Goal: Information Seeking & Learning: Learn about a topic

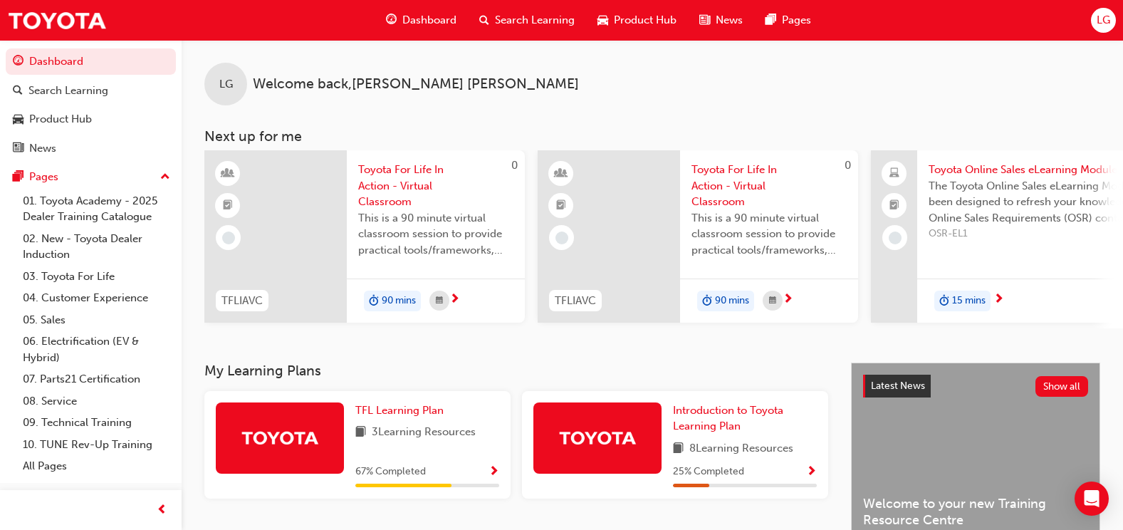
click at [522, 19] on span "Search Learning" at bounding box center [535, 20] width 80 height 16
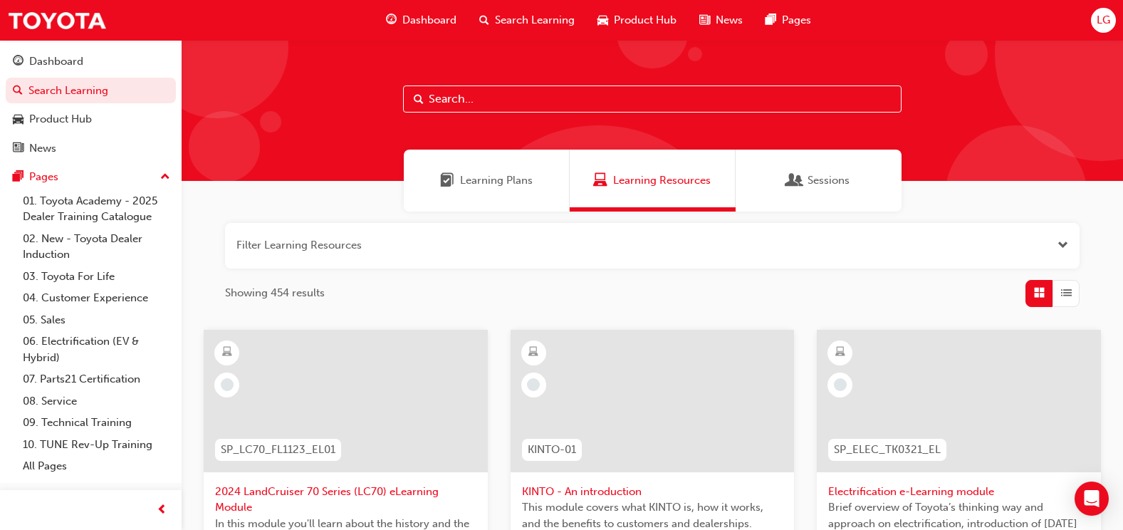
click at [306, 244] on button "button" at bounding box center [652, 246] width 854 height 46
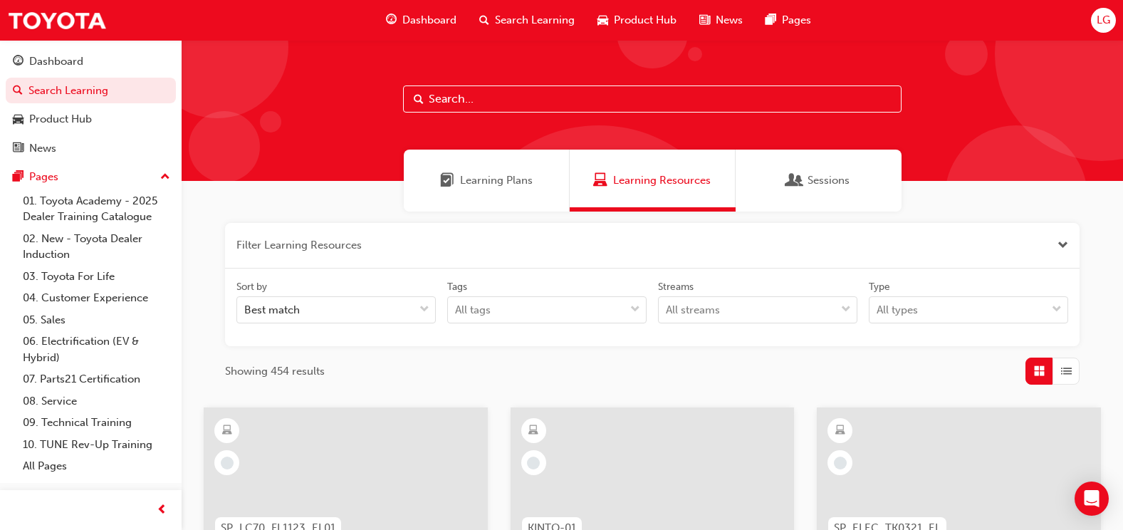
click at [325, 234] on button "button" at bounding box center [652, 246] width 854 height 46
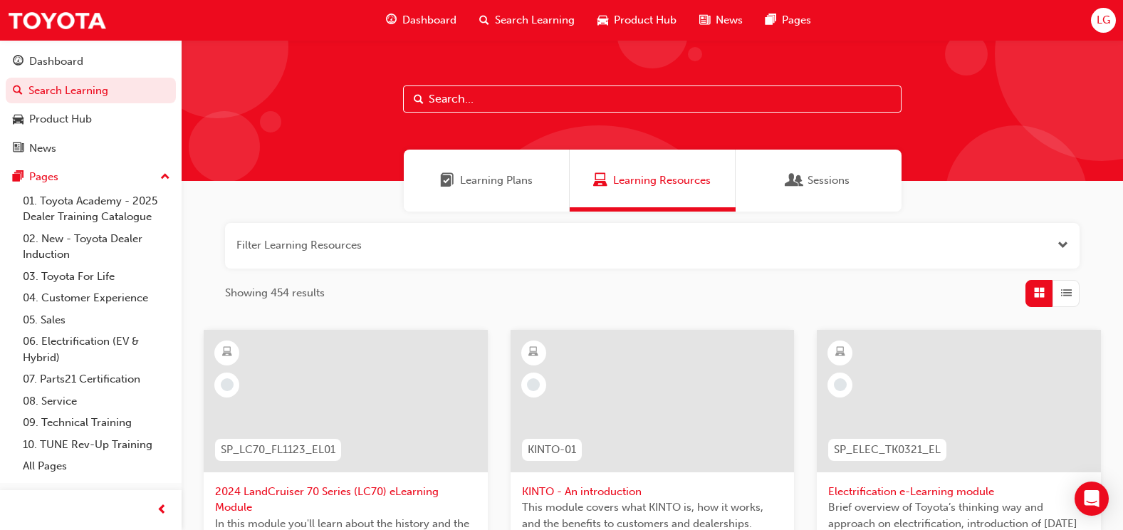
click at [325, 239] on button "button" at bounding box center [652, 246] width 854 height 46
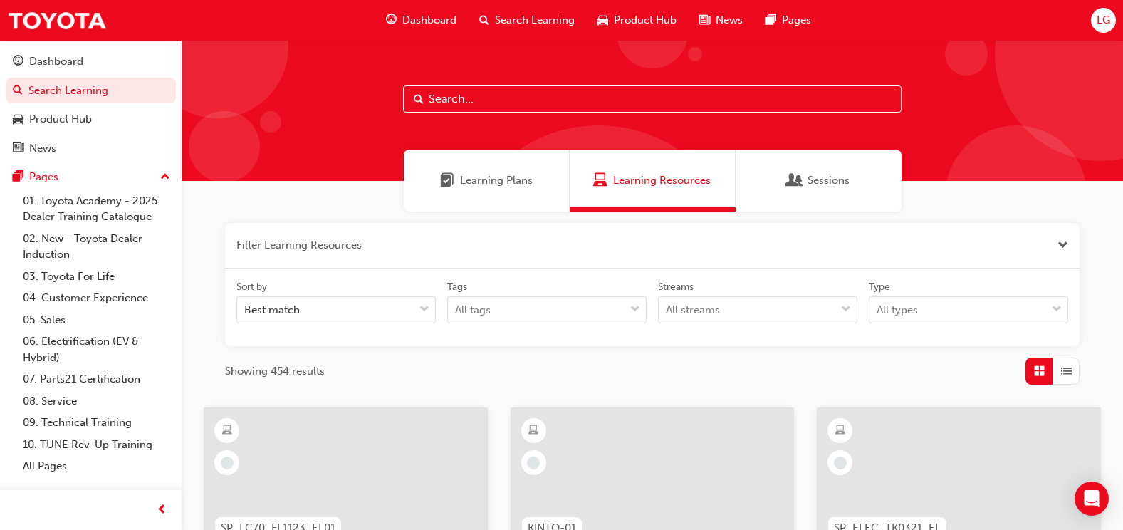
click at [445, 98] on input "text" at bounding box center [652, 98] width 498 height 27
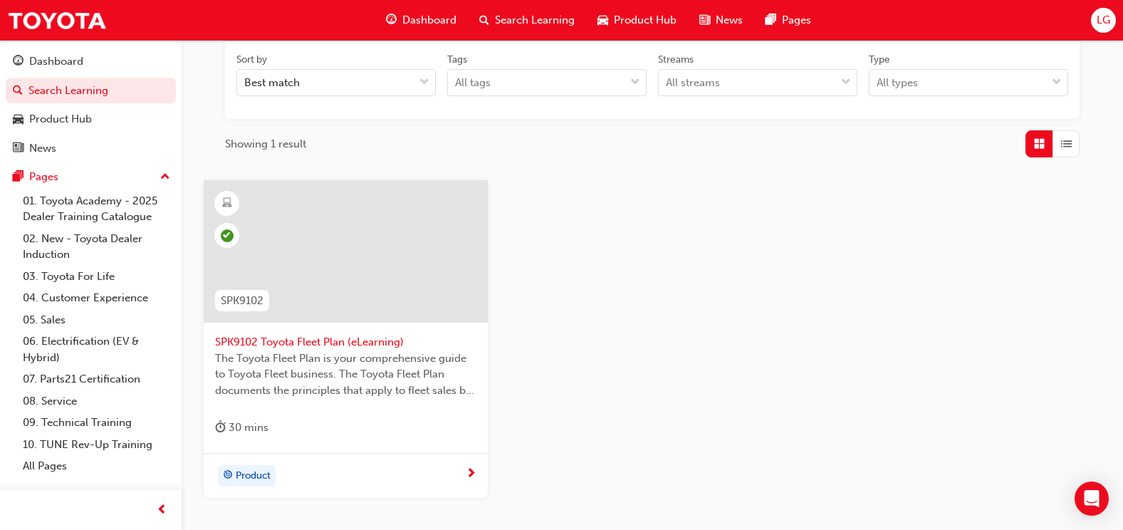
scroll to position [231, 0]
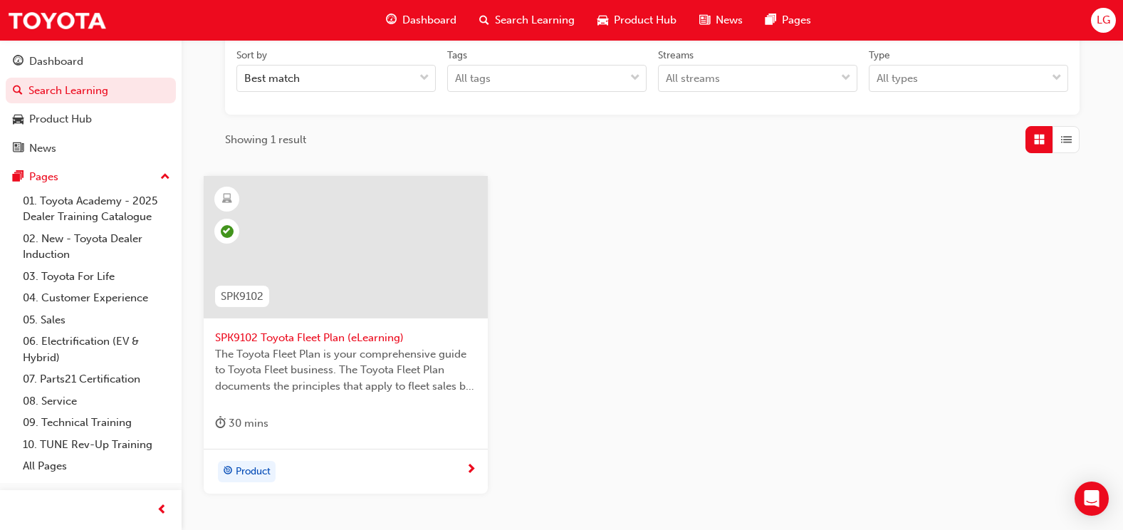
type input "SPK9102"
click at [337, 262] on div at bounding box center [346, 247] width 284 height 142
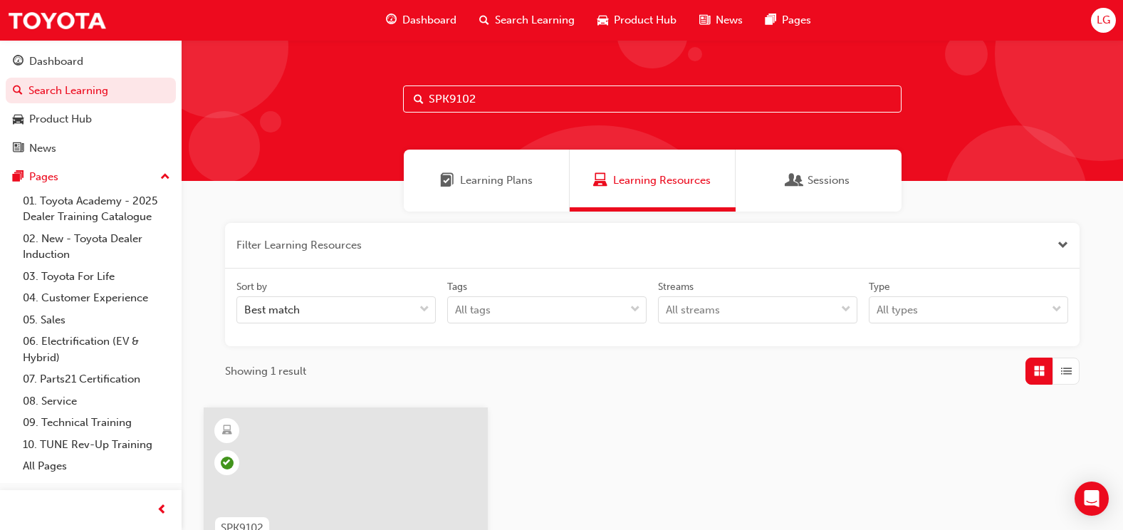
click at [493, 99] on input "SPK9102" at bounding box center [652, 98] width 498 height 27
type input "SPK9103"
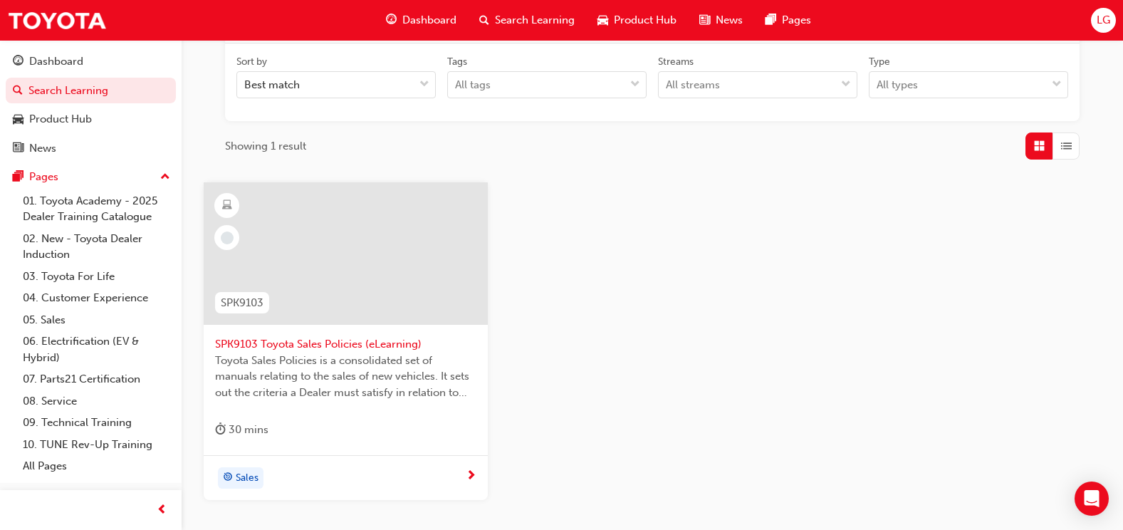
scroll to position [303, 0]
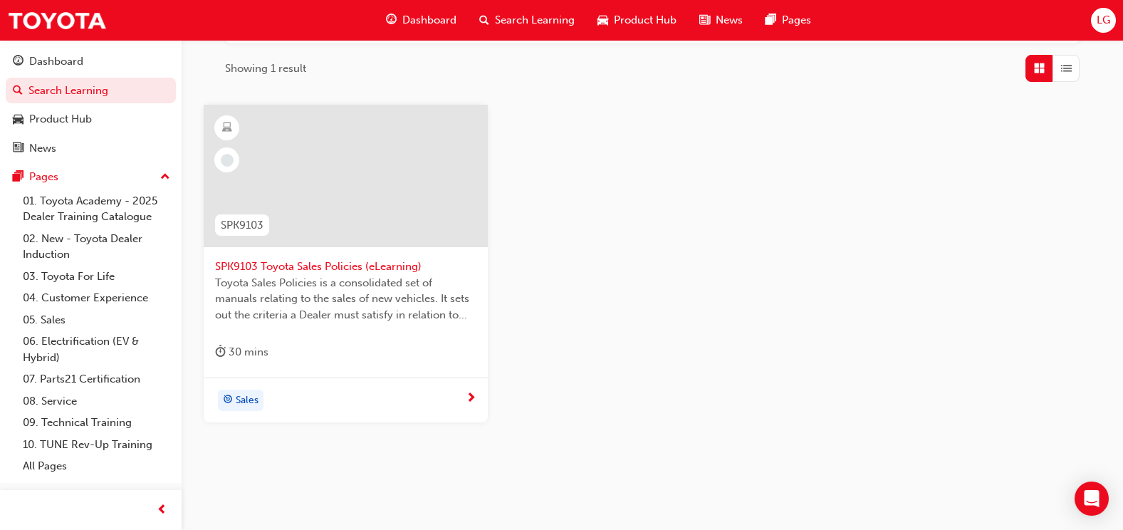
click at [333, 194] on div at bounding box center [346, 176] width 284 height 142
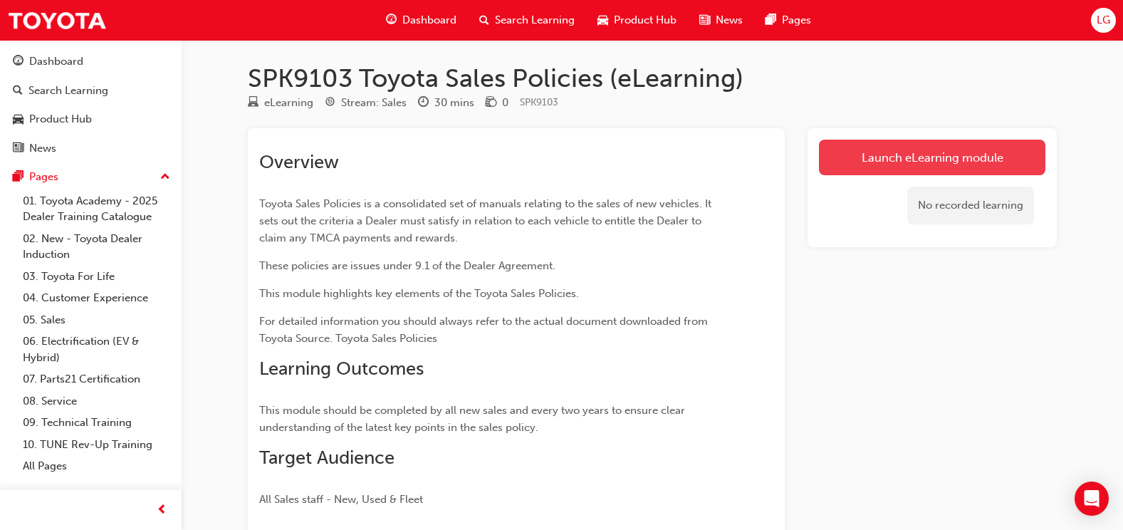
click at [936, 150] on link "Launch eLearning module" at bounding box center [932, 158] width 226 height 36
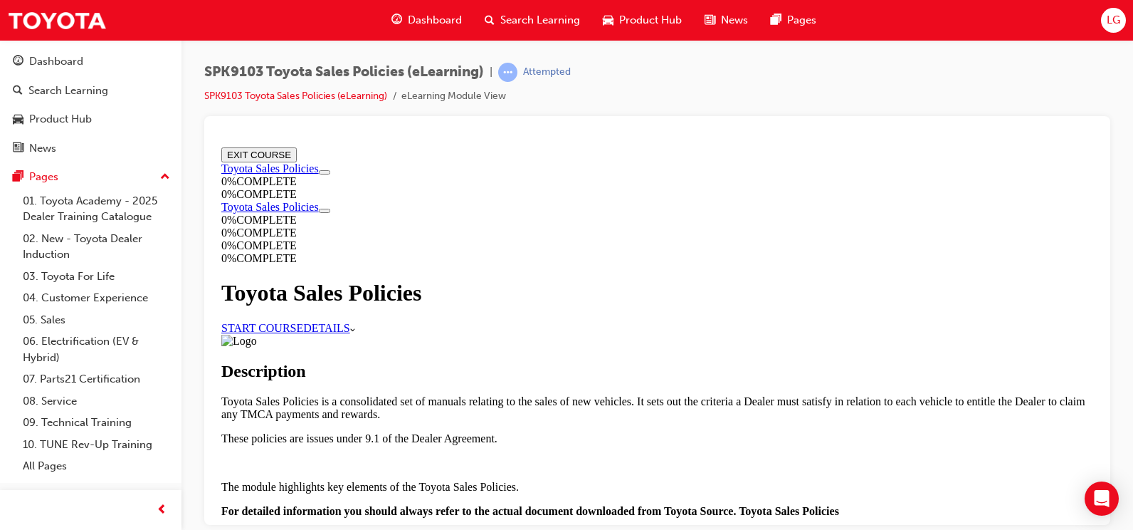
click at [303, 321] on link "START COURSE" at bounding box center [262, 327] width 82 height 12
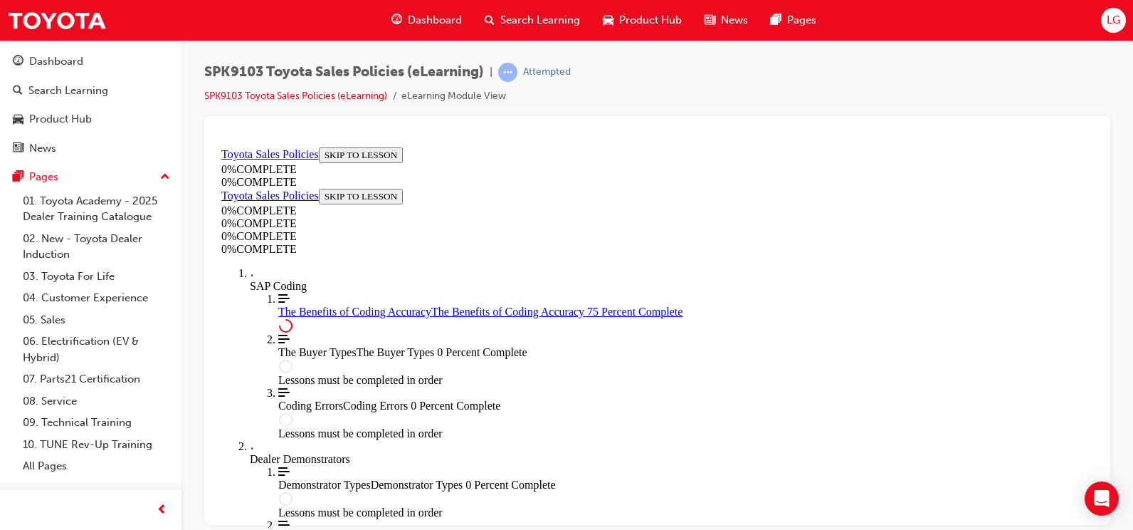
scroll to position [855, 0]
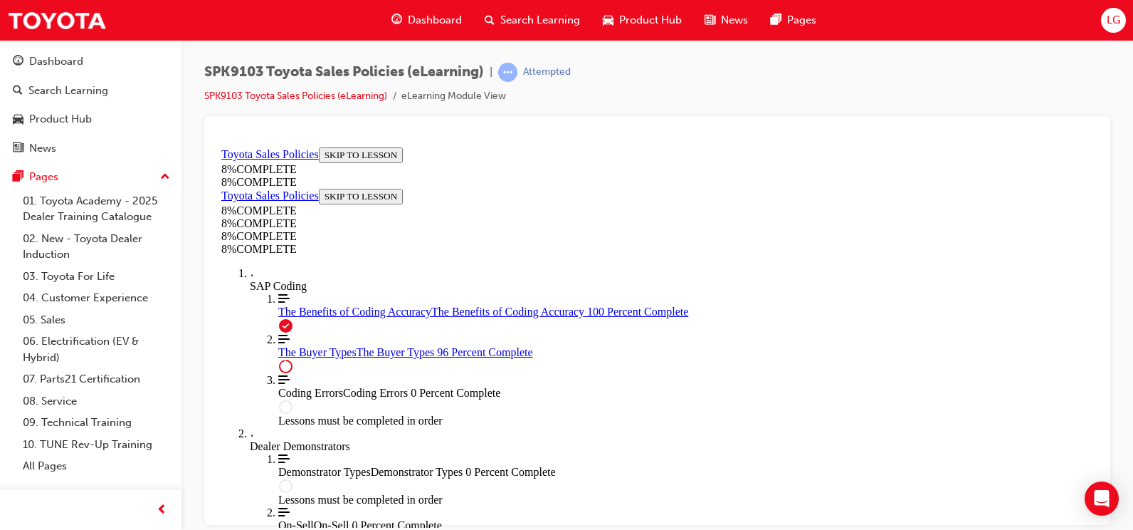
scroll to position [4547, 0]
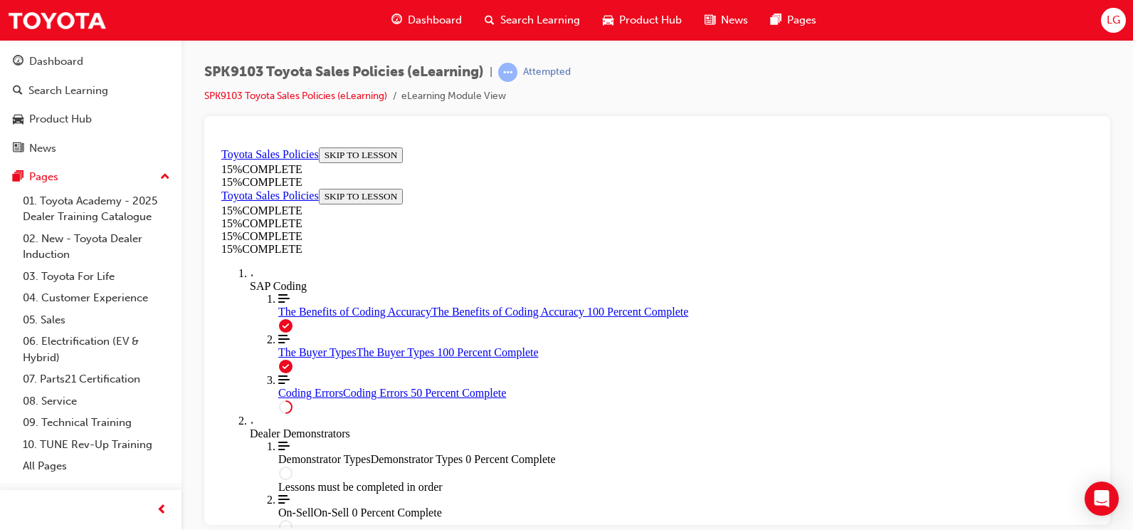
scroll to position [636, 0]
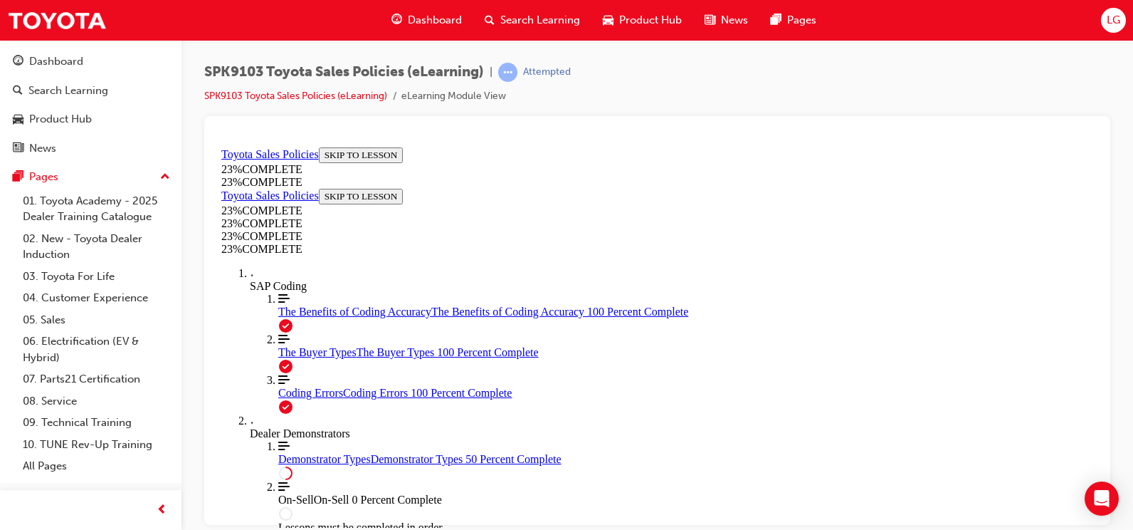
scroll to position [779, 0]
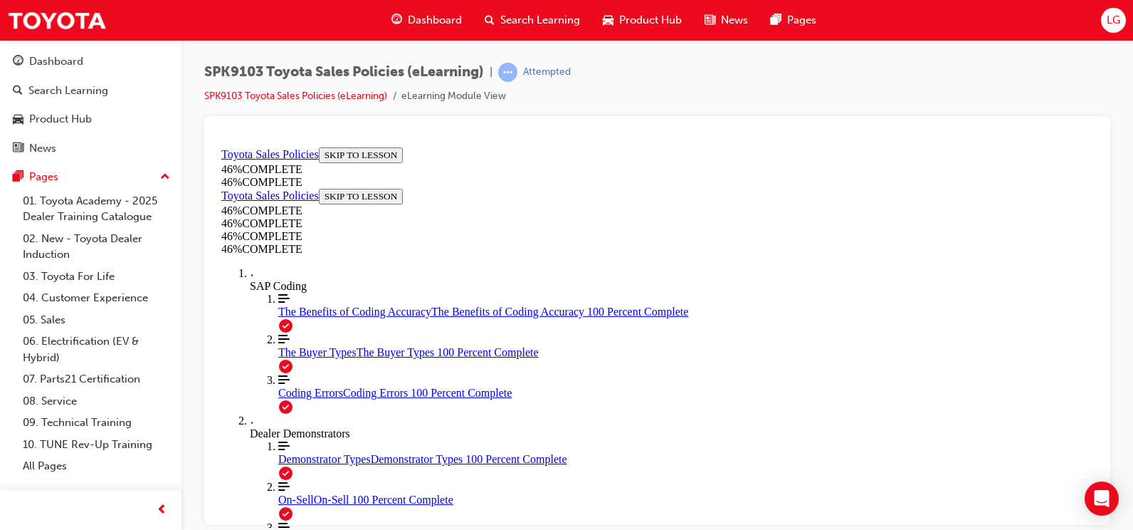
scroll to position [1212, 0]
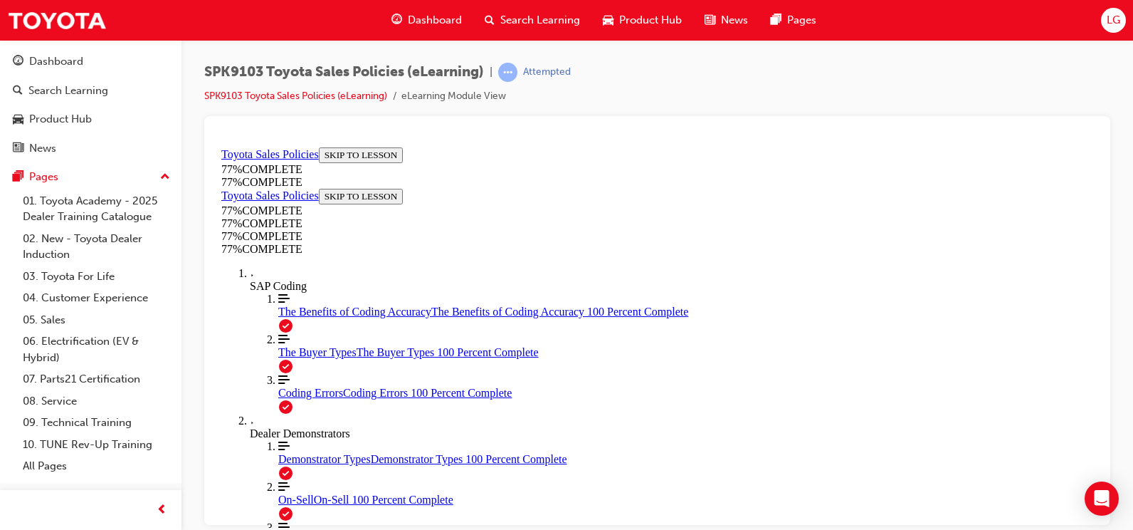
scroll to position [1003, 0]
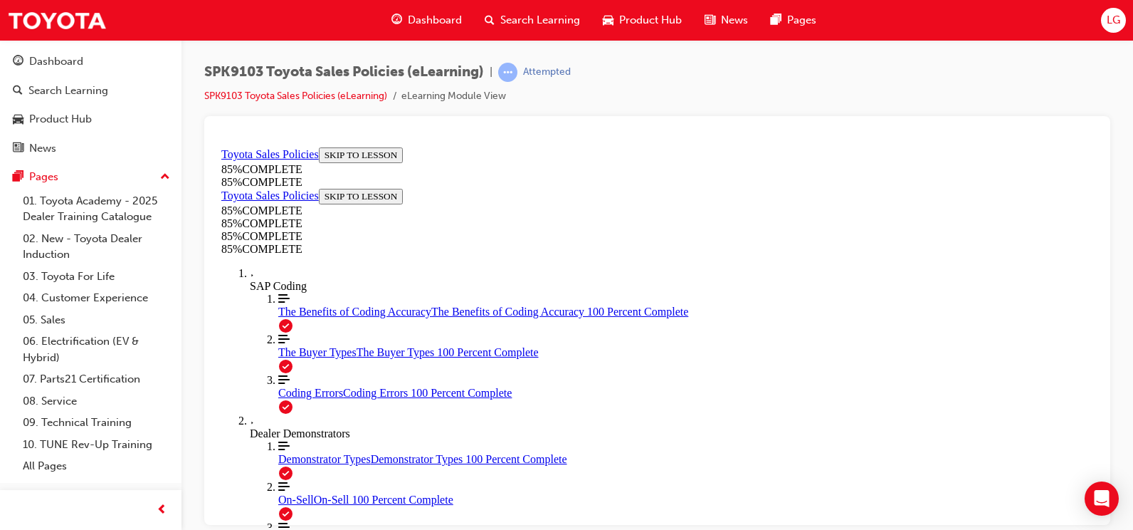
drag, startPoint x: 725, startPoint y: 235, endPoint x: 582, endPoint y: 426, distance: 239.5
drag, startPoint x: 757, startPoint y: 222, endPoint x: 607, endPoint y: 415, distance: 244.5
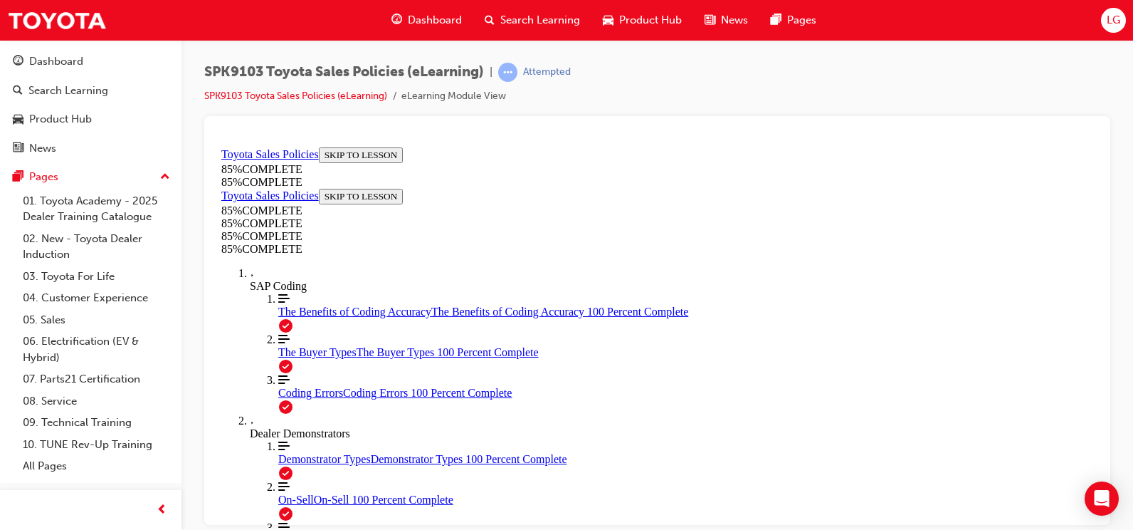
drag, startPoint x: 738, startPoint y: 226, endPoint x: 861, endPoint y: 417, distance: 227.5
drag, startPoint x: 754, startPoint y: 221, endPoint x: 603, endPoint y: 404, distance: 237.2
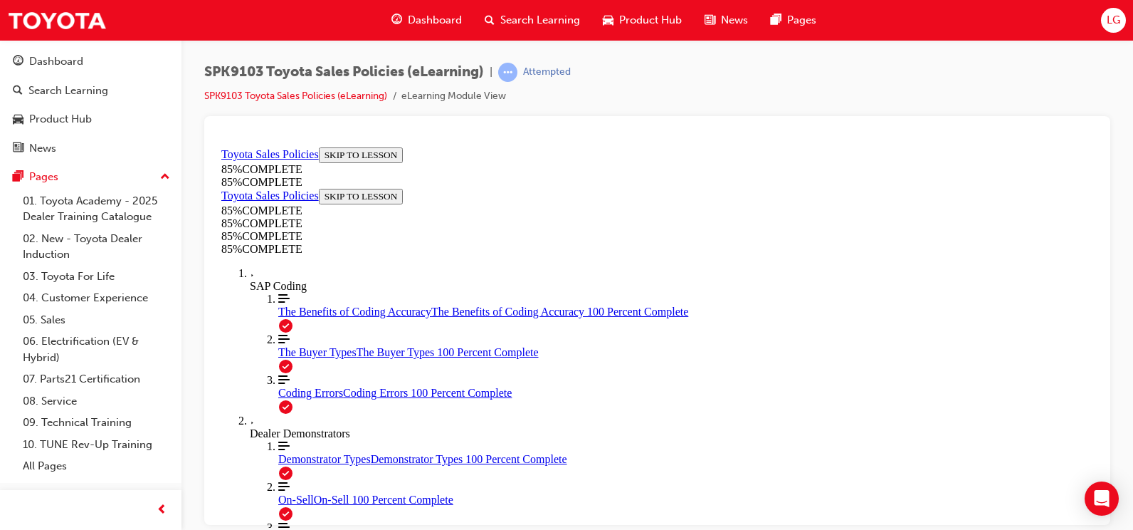
drag, startPoint x: 745, startPoint y: 234, endPoint x: 599, endPoint y: 427, distance: 242.1
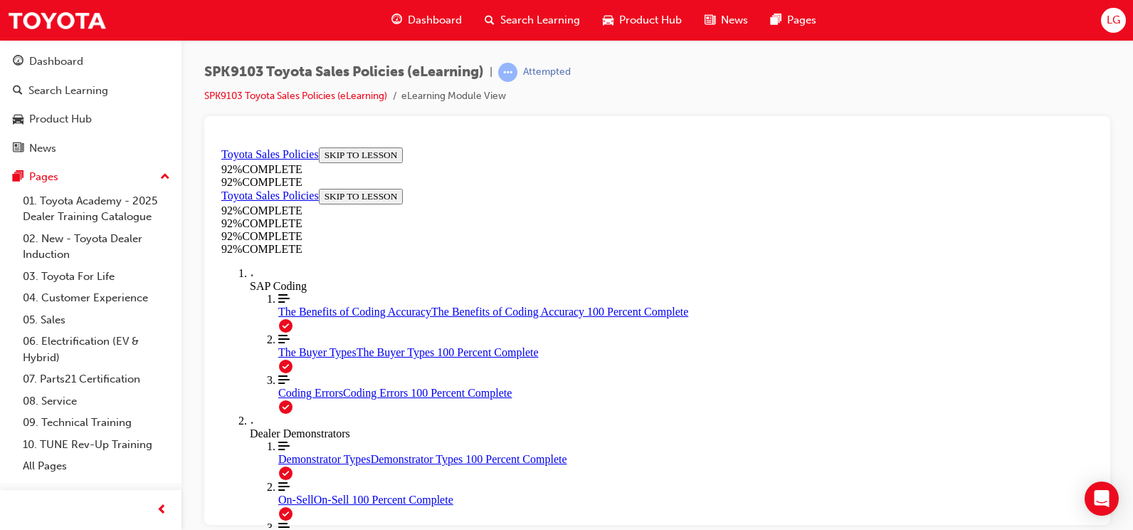
scroll to position [283, 0]
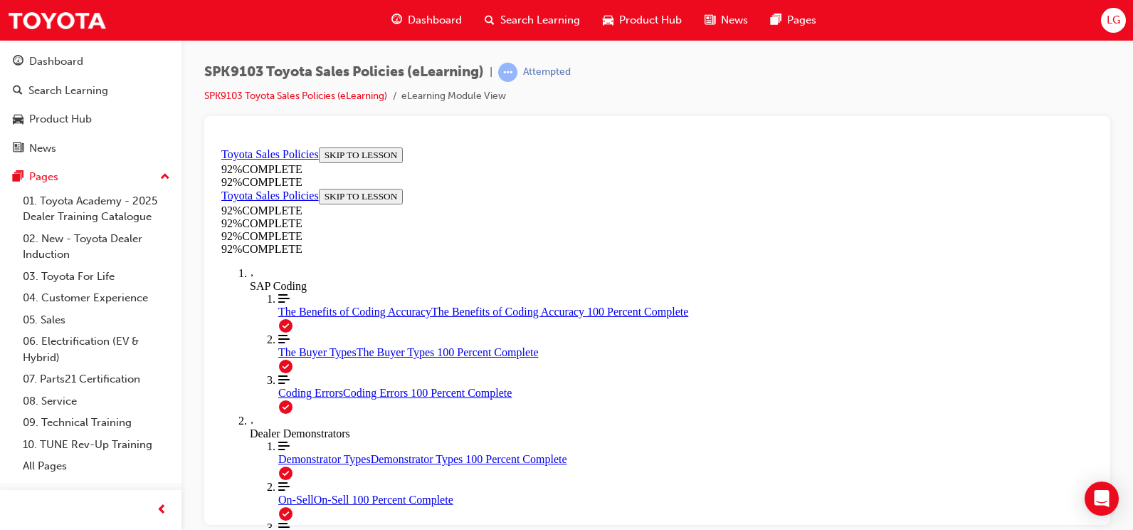
scroll to position [248, 0]
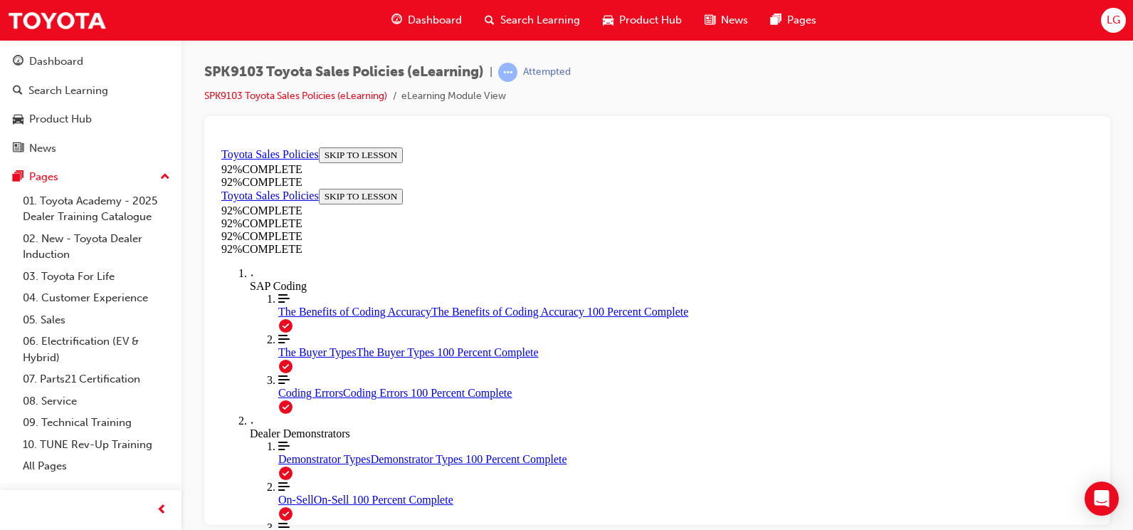
scroll to position [167, 0]
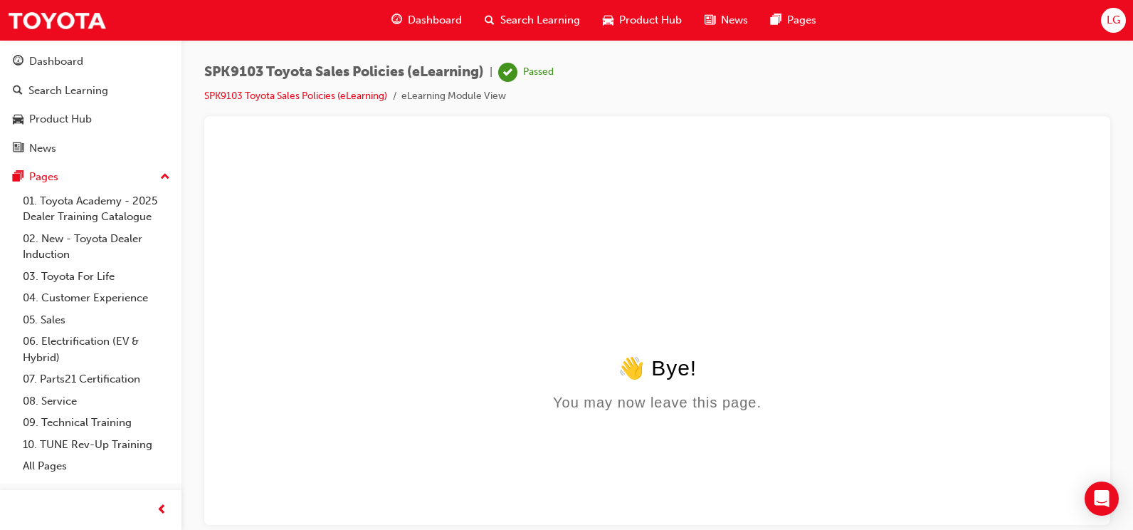
scroll to position [0, 0]
